Goal: Task Accomplishment & Management: Complete application form

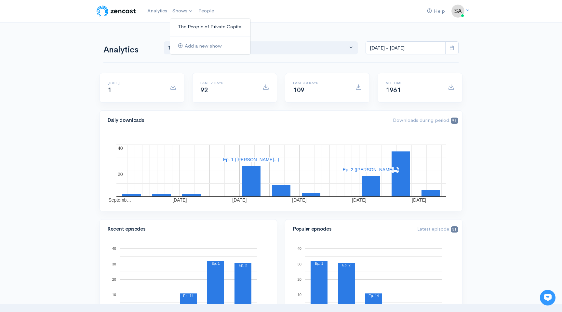
click at [189, 23] on link "The People of Private Capital" at bounding box center [210, 26] width 80 height 11
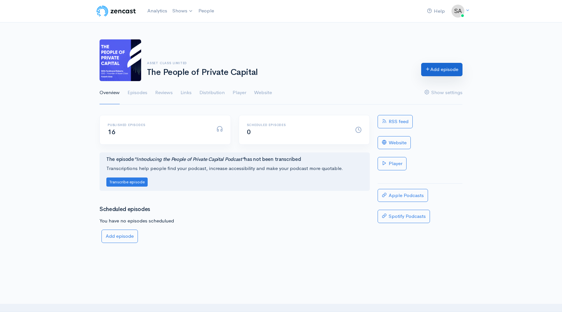
click at [444, 71] on link "Add episode" at bounding box center [441, 69] width 41 height 13
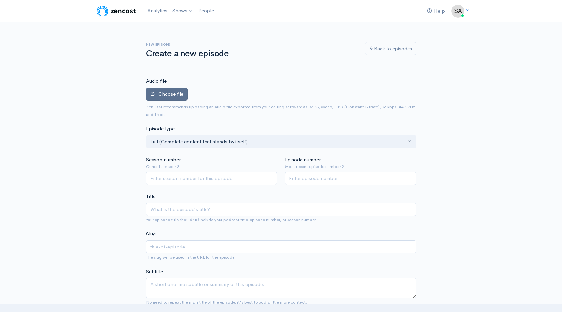
click at [180, 96] on span "Choose file" at bounding box center [170, 94] width 25 height 6
click at [0, 0] on input "Choose file" at bounding box center [0, 0] width 0 height 0
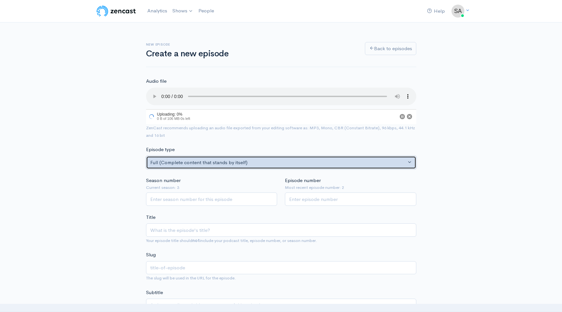
click at [202, 166] on button "Full (Complete content that stands by itself)" at bounding box center [281, 162] width 270 height 13
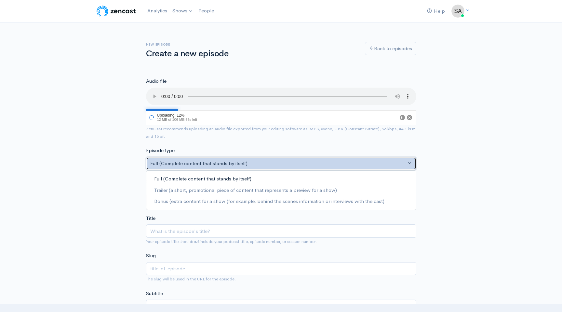
click at [202, 166] on div "Full (Complete content that stands by itself)" at bounding box center [278, 163] width 256 height 7
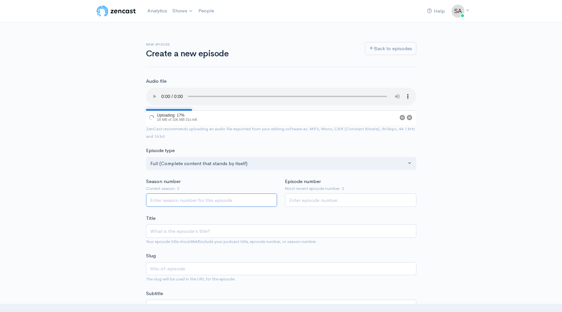
click at [196, 194] on input "Season number" at bounding box center [211, 199] width 131 height 13
type input "3"
click at [313, 194] on input "Episode number" at bounding box center [350, 199] width 131 height 13
type input "3"
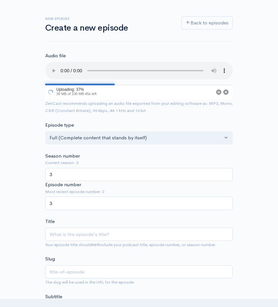
scroll to position [34, 0]
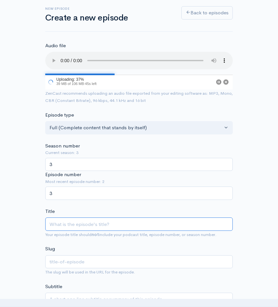
click at [78, 225] on input "Title" at bounding box center [138, 223] width 187 height 13
paste input "How Southeast Asia Became the Next Private Capital Hotspot with [PERSON_NAME] o…"
type input "How Southeast Asia Became the Next Private Capital Hotspot with [PERSON_NAME] o…"
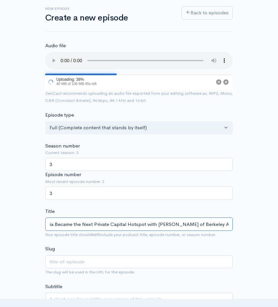
type input "how-southeast-asia-became-the-next-private-capital-hotspot-with-[PERSON_NAME]-o…"
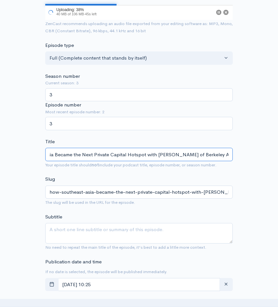
scroll to position [105, 0]
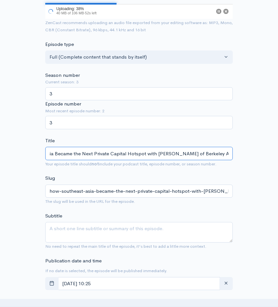
type input "How Southeast Asia Became the Next Private Capital Hotspot with [PERSON_NAME] o…"
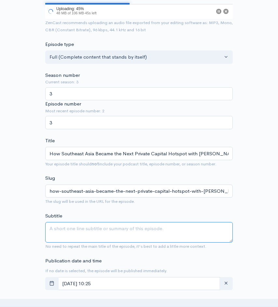
click at [142, 231] on textarea "Subtitle" at bounding box center [138, 232] width 187 height 20
paste textarea "[PERSON_NAME] of Berkeley Assets on asset-backed investing, Southeast Asia’s lu…"
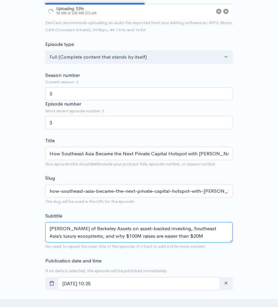
type textarea "[PERSON_NAME] of Berkeley Assets on asset-backed investing, Southeast Asia’s lu…"
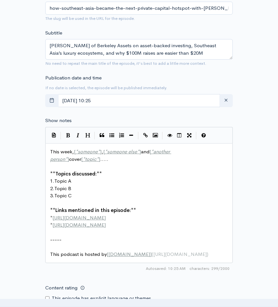
scroll to position [288, 0]
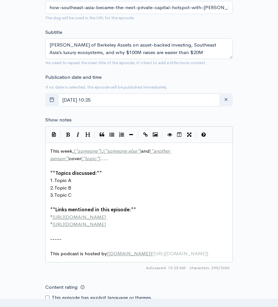
click at [145, 226] on pre "* http://second-example.com" at bounding box center [139, 223] width 180 height 7
type textarea "This week, [*someone*], [*someone else*] and [*another person*] cover [*topic*]…"
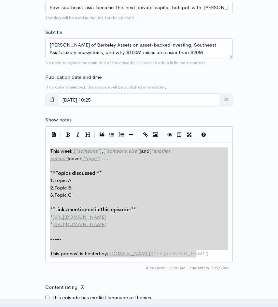
paste textarea
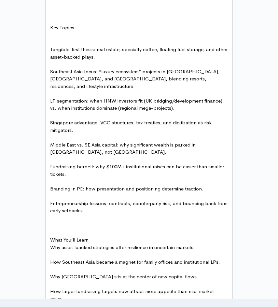
scroll to position [0, 0]
click at [79, 229] on pre "​" at bounding box center [139, 232] width 180 height 7
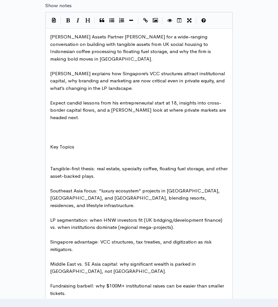
scroll to position [406, 0]
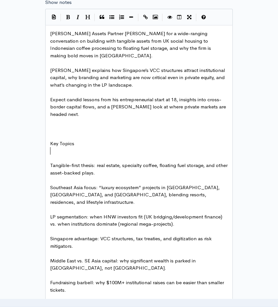
click at [57, 162] on pre "Tangible-first thesis: real estate, specialty coffee, floating fuel storage, an…" at bounding box center [139, 169] width 180 height 15
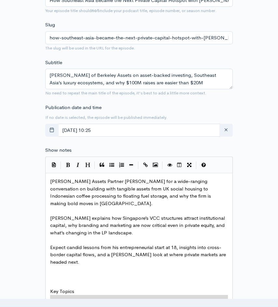
scroll to position [259, 0]
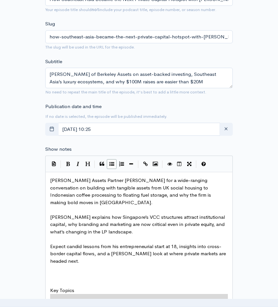
click at [113, 165] on icon "Generic List" at bounding box center [111, 163] width 5 height 5
type textarea "* Tangible-first thesis: real estate, specialty coffee, floating fuel storage, …"
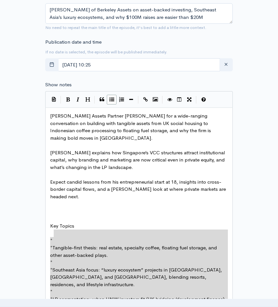
scroll to position [342, 0]
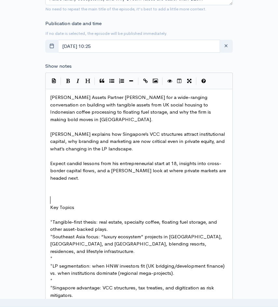
type textarea "Key Topics"
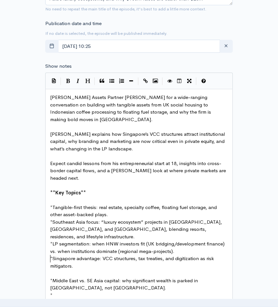
scroll to position [357, 0]
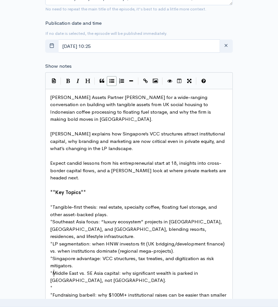
type textarea "*"
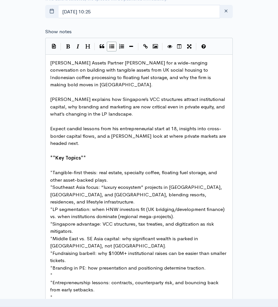
scroll to position [393, 0]
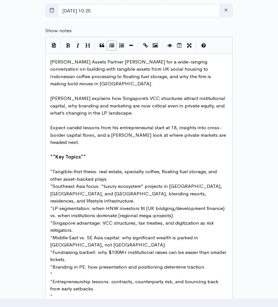
click at [60, 270] on pre "*" at bounding box center [139, 273] width 180 height 7
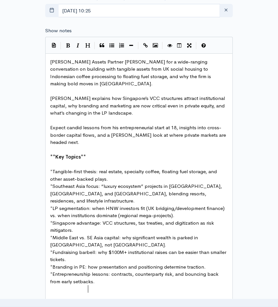
type textarea "What You’ll Learn"
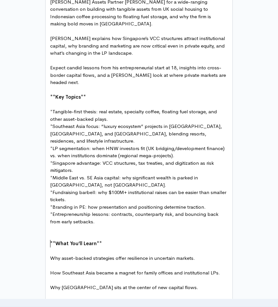
scroll to position [465, 0]
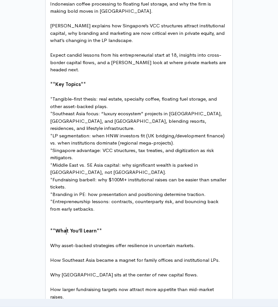
click at [65, 242] on pre "Why asset-backed strategies offer resilience in uncertain markets." at bounding box center [139, 245] width 180 height 7
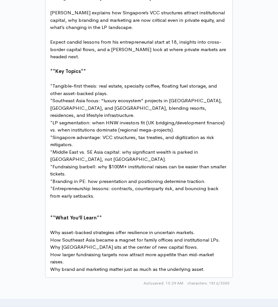
scroll to position [483, 0]
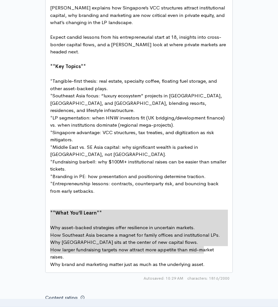
drag, startPoint x: 205, startPoint y: 250, endPoint x: 47, endPoint y: 214, distance: 161.6
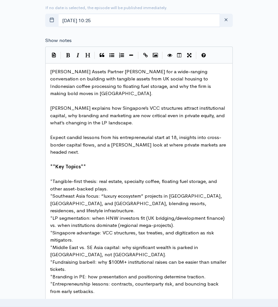
scroll to position [328, 0]
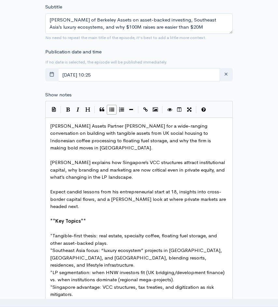
click at [116, 110] on button "Generic List" at bounding box center [112, 110] width 10 height 10
type textarea "* How Southeast Asia became a magnet for family offices and institutional LPs. …"
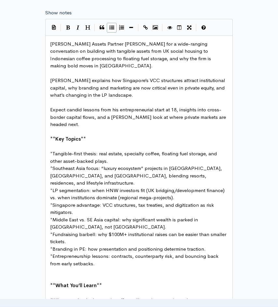
scroll to position [406, 0]
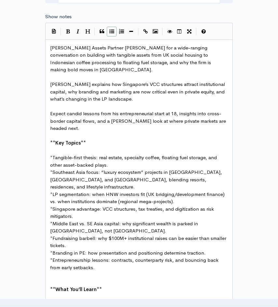
click at [116, 48] on span "Join Berkeley Assets Partner Omar Jackson for a wide-ranging conversation on bu…" at bounding box center [131, 59] width 162 height 28
type textarea "[PERSON_NAME]"
click at [98, 64] on span "Join Berkeley Assets Partner ** Omar Jackson ** for a wide-ranging conversation…" at bounding box center [133, 59] width 166 height 28
type textarea "[GEOGRAPHIC_DATA]"
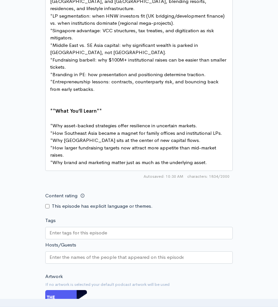
scroll to position [585, 0]
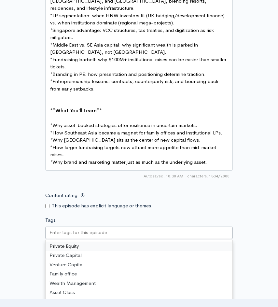
click at [97, 229] on input "Tags" at bounding box center [78, 232] width 59 height 7
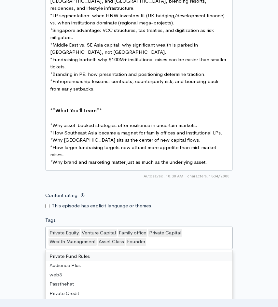
click at [165, 231] on div "Private Equity Venture Capital Family office Private Capital Wealth Management …" at bounding box center [138, 237] width 187 height 22
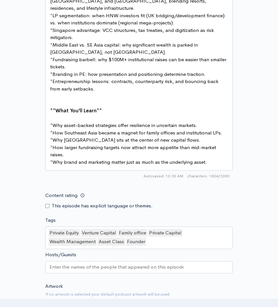
click at [198, 189] on div "Content rating This episode has explicit language or themes." at bounding box center [138, 199] width 195 height 20
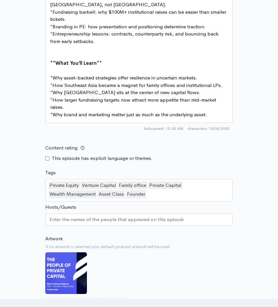
scroll to position [641, 0]
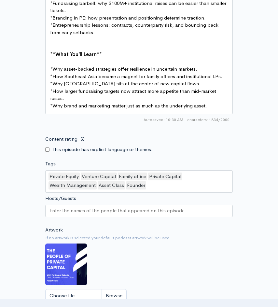
click at [171, 207] on input "Hosts/Guests" at bounding box center [116, 210] width 134 height 7
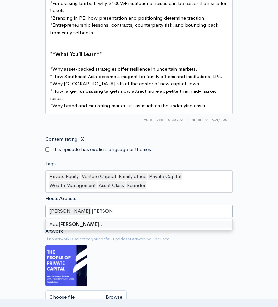
type input "[PERSON_NAME]"
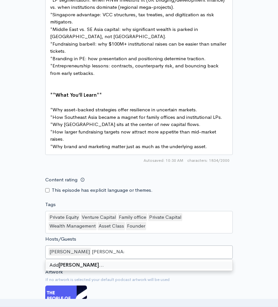
scroll to position [660, 0]
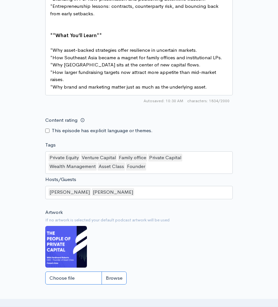
click at [109, 271] on input "Choose file" at bounding box center [85, 277] width 81 height 13
type input "C:\fakepath\Podcast Cover Omar Jackson.png"
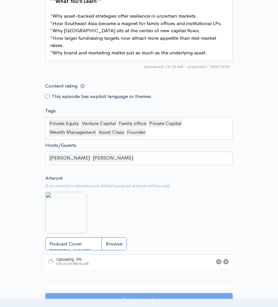
scroll to position [688, 0]
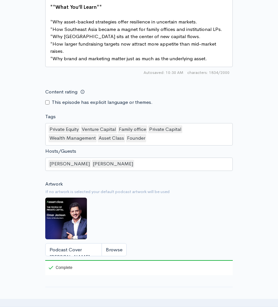
click at [220, 55] on pre "* Why brand and marketing matter just as much as the underlying asset." at bounding box center [139, 58] width 180 height 7
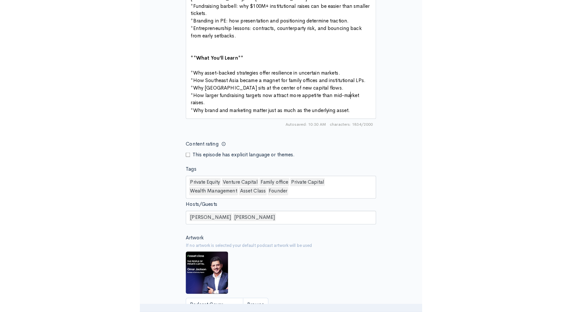
scroll to position [638, 0]
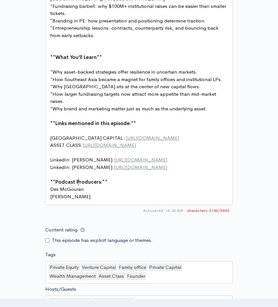
click at [161, 134] on pre "AVELLINIA CAPITAL : https://avellinia.com/" at bounding box center [139, 137] width 180 height 7
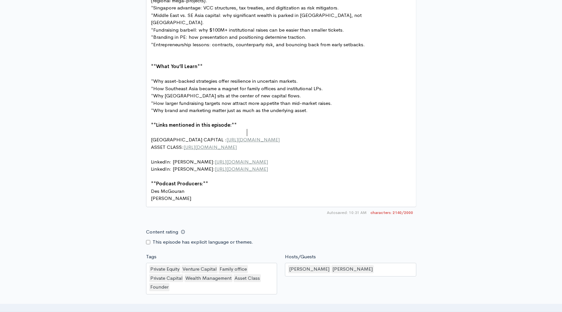
scroll to position [676, 0]
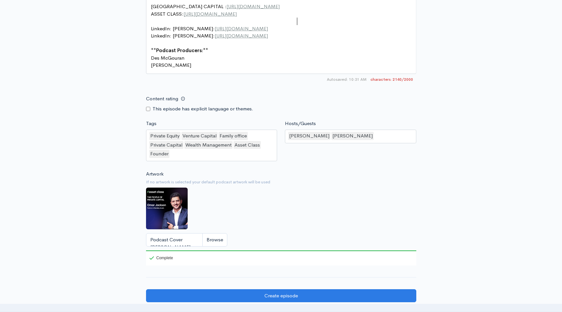
click at [304, 25] on pre "LinkedIn: Julian Schickel: https://www.linkedin.com/in/jschickel/" at bounding box center [281, 28] width 263 height 7
type textarea "https://www.linkedin.com/in/jschickel/"
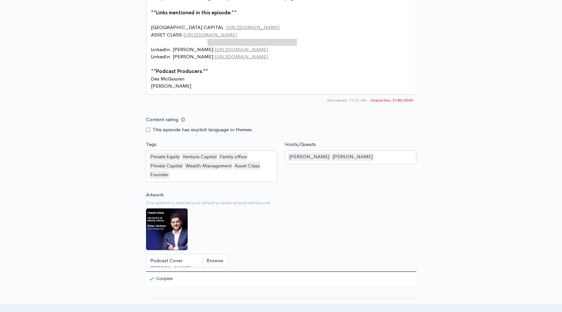
scroll to position [653, 0]
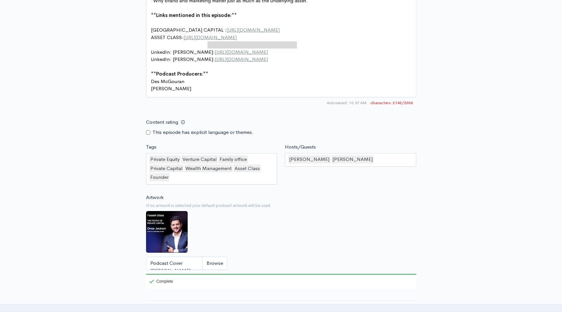
paste textarea
click at [204, 49] on span "LinkedIn: Julian Schickel: https://www.linkedin.com/in/omarpjackson/" at bounding box center [209, 52] width 117 height 6
type textarea "oma"
type textarea "[PERSON_NAME]"
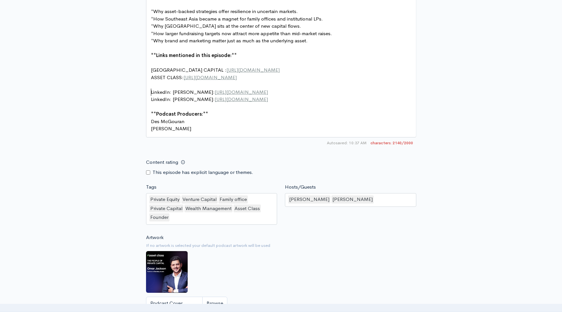
scroll to position [590, 0]
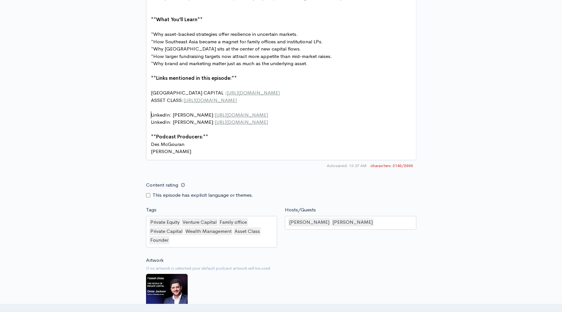
click at [264, 89] on pre "AVELLINIA CAPITAL : https://avellinia.com/" at bounding box center [281, 92] width 263 height 7
type textarea "AVELLINIA CAPITAL : https://avellinia.com/"
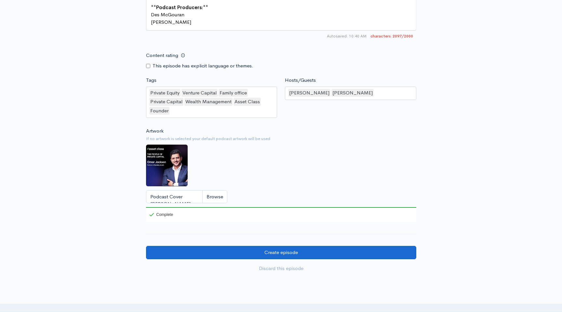
scroll to position [717, 0]
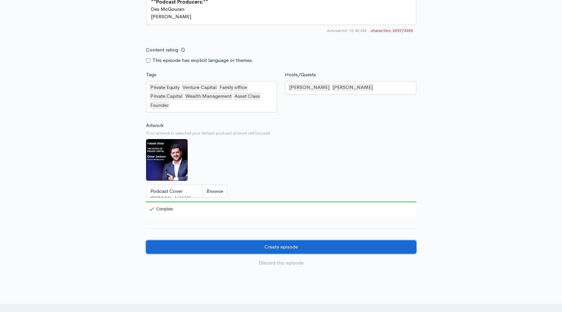
click at [223, 242] on input "Create episode" at bounding box center [281, 246] width 270 height 13
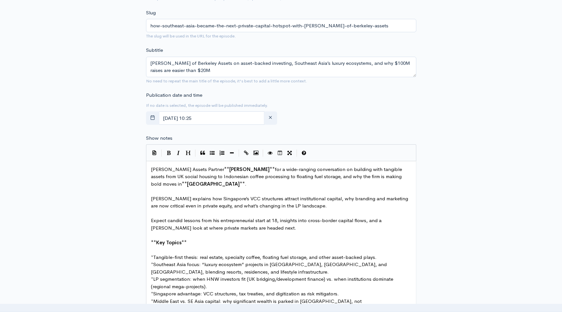
scroll to position [238, 0]
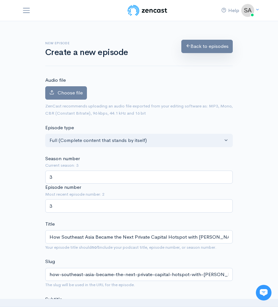
click at [193, 43] on link "Back to episodes" at bounding box center [206, 46] width 51 height 13
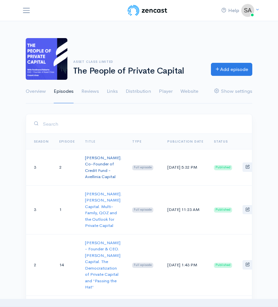
click at [95, 166] on link "[PERSON_NAME]. Co-Founder of Credit Fund - Avellinia Capital" at bounding box center [103, 167] width 37 height 25
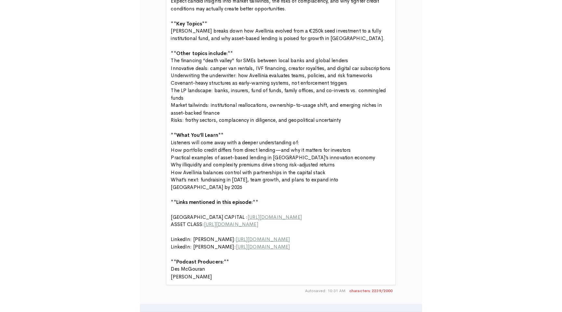
scroll to position [2, 0]
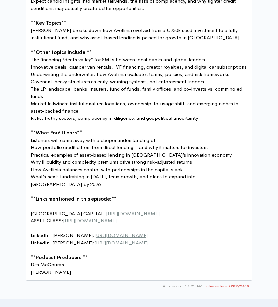
click at [104, 195] on span "Links mentioned in this episode:" at bounding box center [73, 198] width 75 height 6
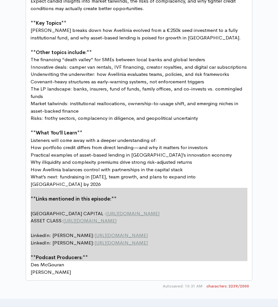
type textarea "**Links mentioned in this episode:** AVELLINIA CAPITAL : https://avellinia.com/…"
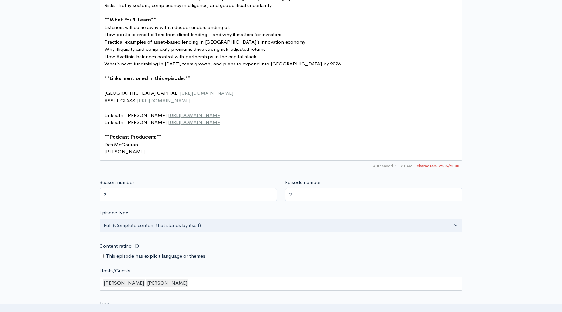
type textarea "[PERSON_NAME]"
type textarea "https://www.linkedin.com/in/jschickel/"
paste textarea
click at [224, 97] on pre "ASSET CLASS: https://www.assetclass.com/" at bounding box center [281, 100] width 356 height 7
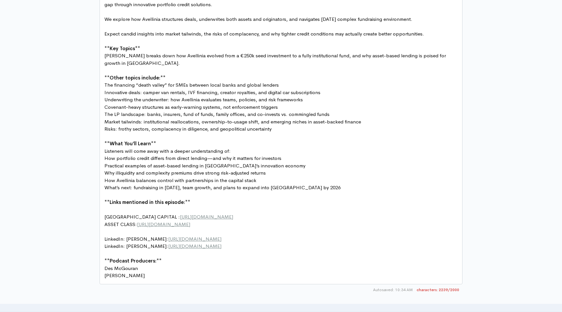
scroll to position [460, 0]
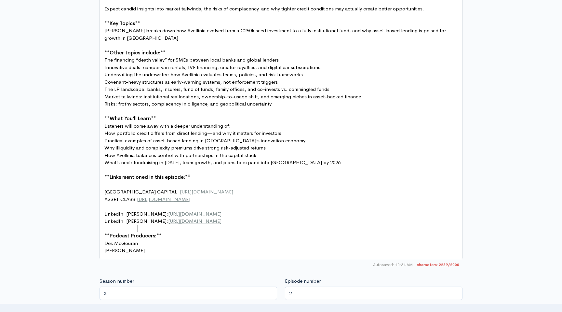
click at [277, 239] on pre "Des McGouran" at bounding box center [281, 242] width 356 height 7
type textarea "Join Avellinia Capital Co-Founder & Managing Partner Julian Schickel for a deep…"
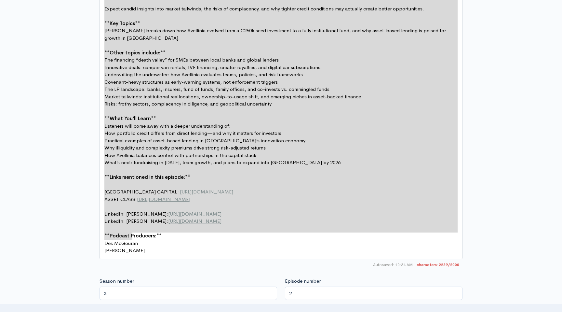
click at [277, 261] on span "2239/2000" at bounding box center [438, 264] width 43 height 6
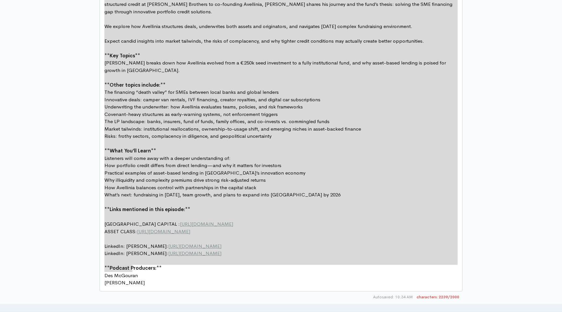
scroll to position [425, 0]
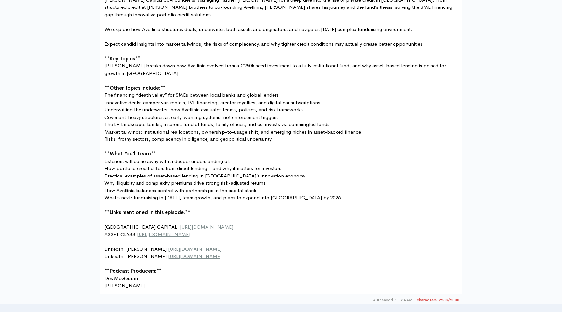
type textarea "Risks: frothy sectors, complacency in diligence, and geopolitical uncertainty"
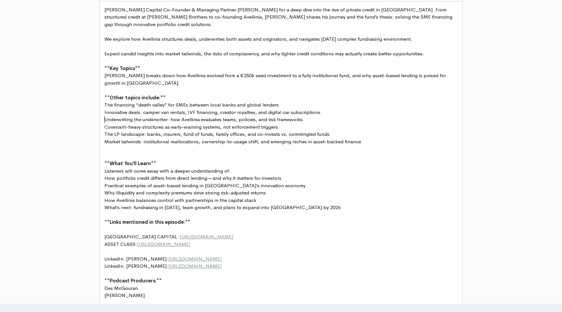
scroll to position [454, 0]
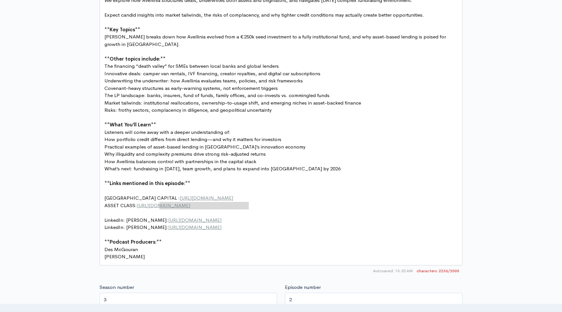
type textarea "Julian Schickel"
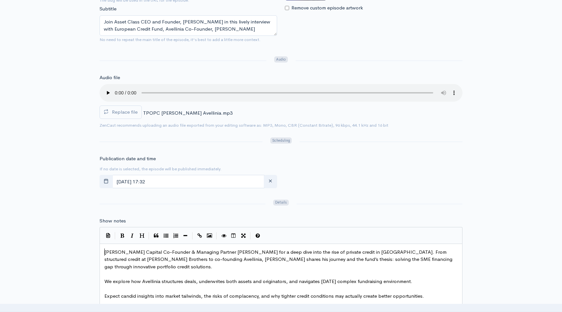
scroll to position [45, 0]
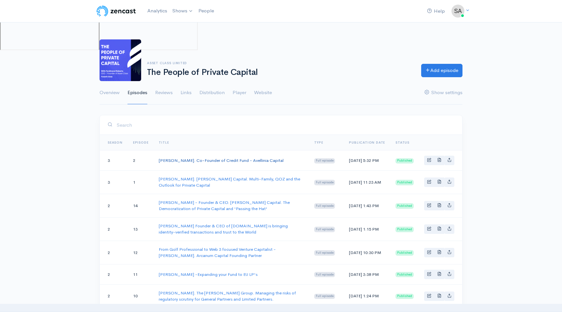
click at [193, 159] on link "[PERSON_NAME]. Co-Founder of Credit Fund - Avellinia Capital" at bounding box center [221, 160] width 125 height 6
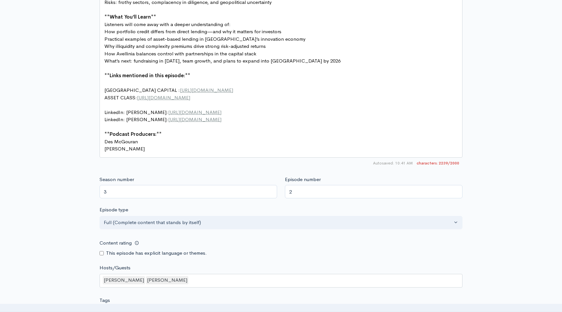
scroll to position [561, 0]
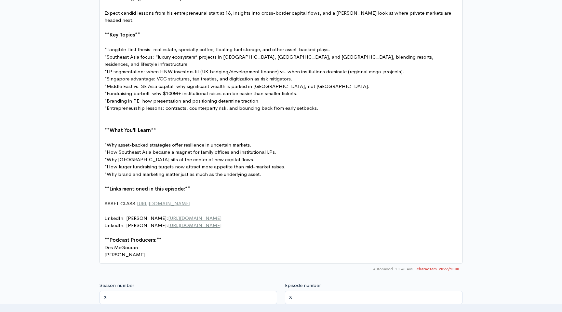
scroll to position [2, 0]
click at [141, 192] on pre "​" at bounding box center [281, 195] width 356 height 7
type textarea "BERKELEY ASSETS:"
click at [104, 193] on span "BERKELEY ASSETS: [URL][DOMAIN_NAME]" at bounding box center [152, 196] width 96 height 6
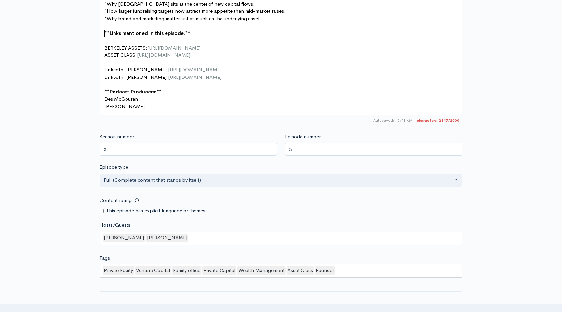
scroll to position [711, 0]
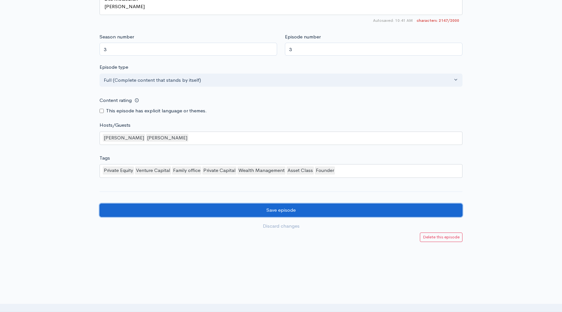
click at [258, 203] on input "Save episode" at bounding box center [281, 209] width 363 height 13
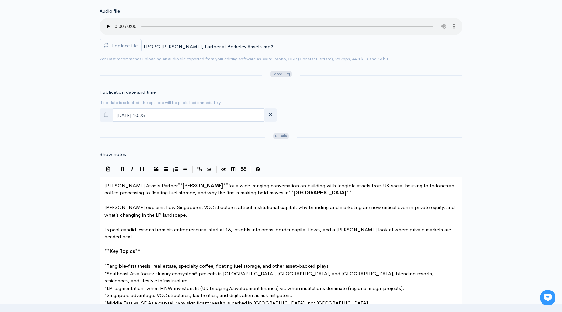
scroll to position [230, 0]
